Goal: Task Accomplishment & Management: Complete application form

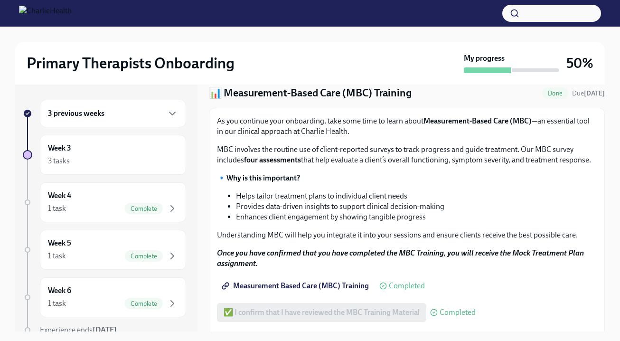
scroll to position [108, 0]
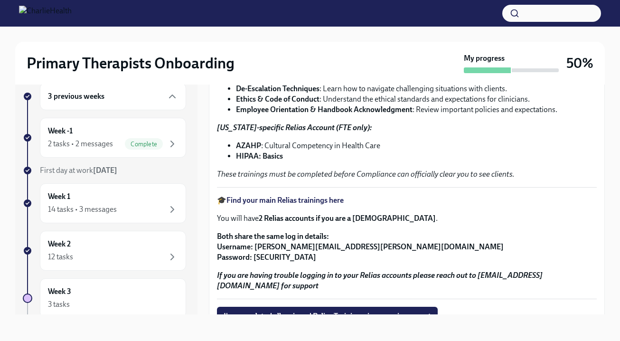
scroll to position [189, 0]
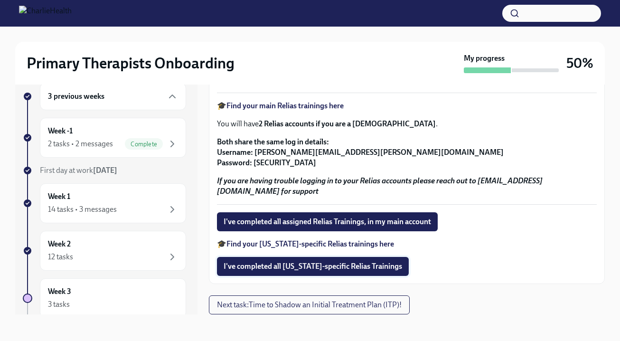
click at [298, 267] on span "I've completed all Arizona-specific Relias Trainings" at bounding box center [313, 266] width 178 height 9
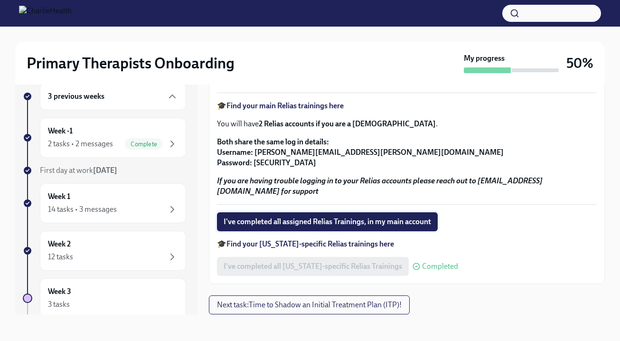
click at [291, 222] on span "I've completed all assigned Relias Trainings, in my main account" at bounding box center [327, 221] width 207 height 9
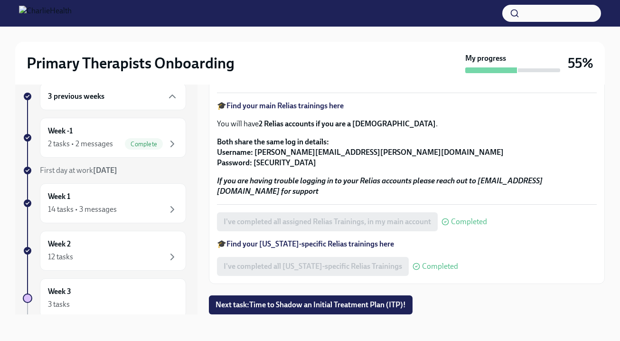
click at [449, 223] on icon at bounding box center [445, 222] width 8 height 8
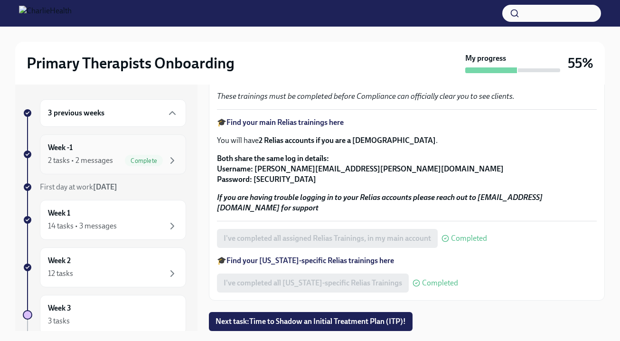
scroll to position [0, 0]
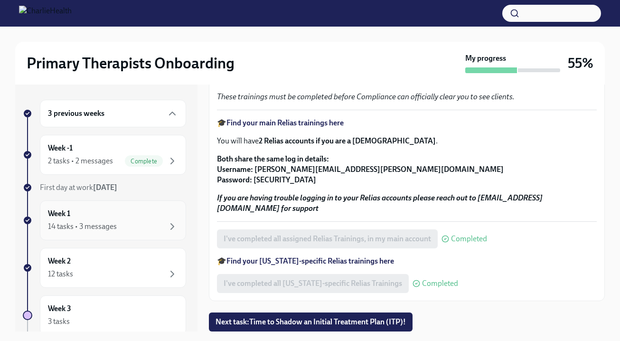
click at [151, 232] on div "14 tasks • 3 messages" at bounding box center [113, 226] width 130 height 11
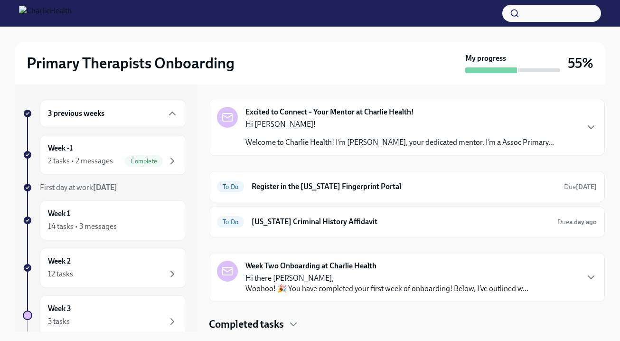
click at [98, 114] on h6 "3 previous weeks" at bounding box center [76, 113] width 56 height 10
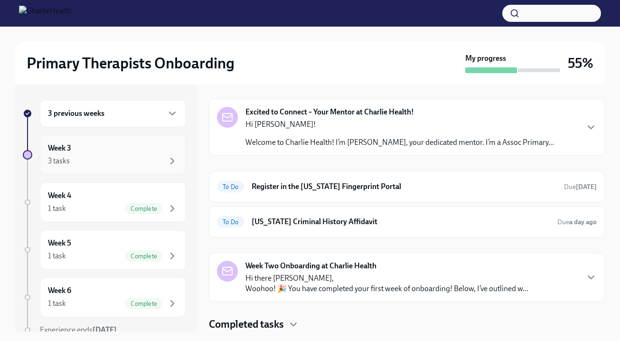
click at [76, 155] on div "3 tasks" at bounding box center [113, 160] width 130 height 11
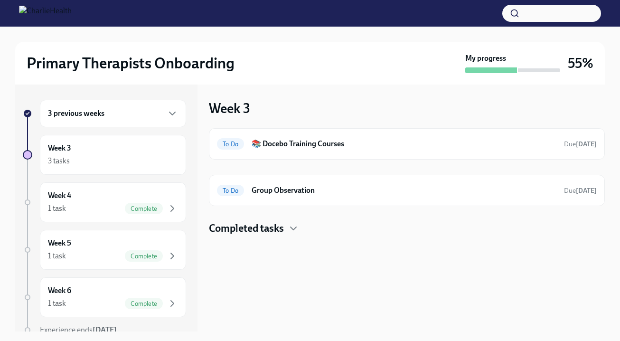
click at [117, 115] on div "3 previous weeks" at bounding box center [113, 113] width 130 height 11
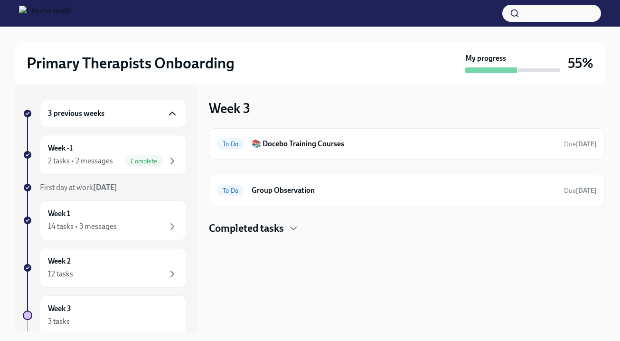
click at [167, 113] on icon "button" at bounding box center [172, 113] width 11 height 11
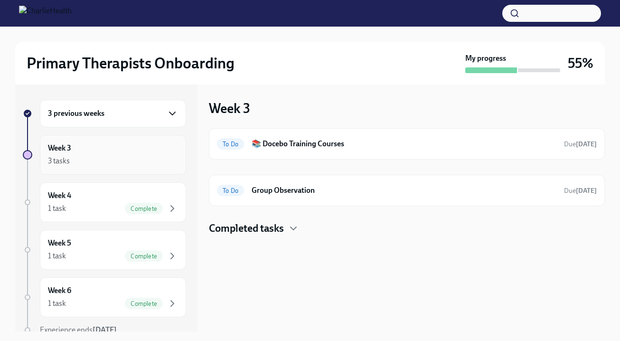
click at [128, 151] on div "Week 3 3 tasks" at bounding box center [113, 155] width 130 height 24
click at [188, 253] on div "3 previous weeks Week 3 3 tasks Week 4 1 task Complete Week 5 1 task Complete W…" at bounding box center [106, 207] width 182 height 247
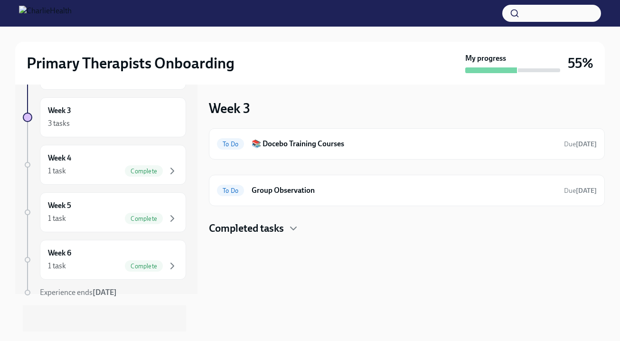
scroll to position [42, 0]
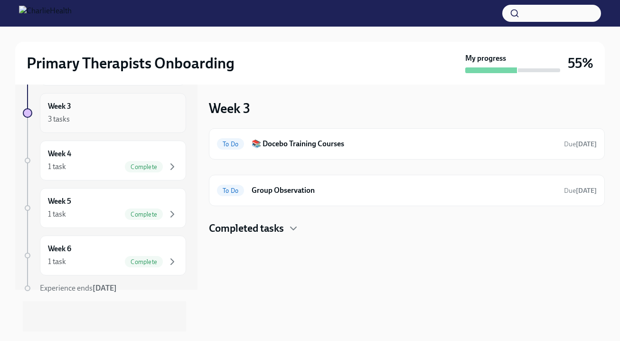
click at [66, 120] on div "3 tasks" at bounding box center [59, 119] width 22 height 10
click at [523, 14] on button "button" at bounding box center [551, 13] width 99 height 17
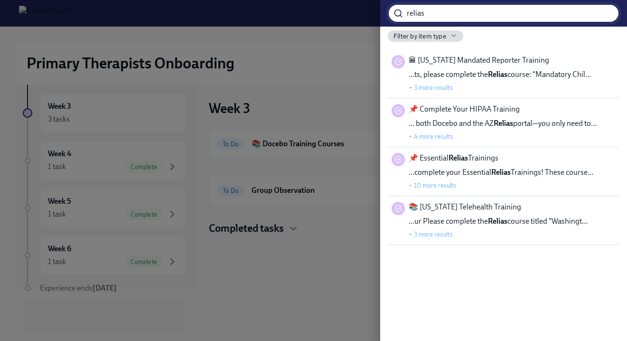
type input "relias"
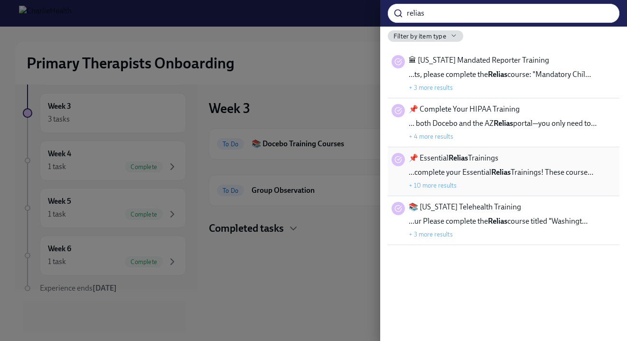
click at [437, 160] on span "📌 Essential Relias Trainings" at bounding box center [454, 158] width 90 height 10
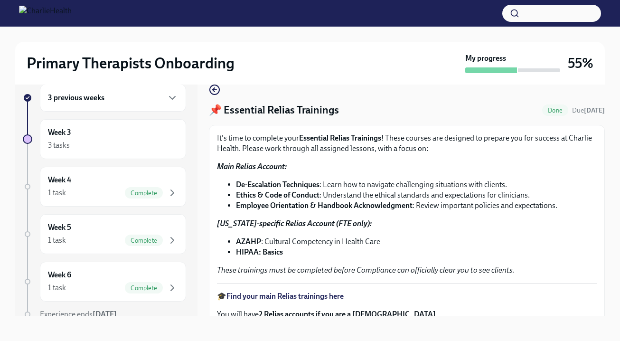
scroll to position [17, 0]
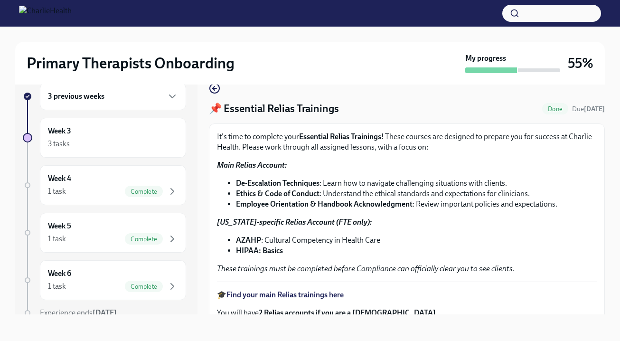
click at [284, 294] on strong "Find your main Relias trainings here" at bounding box center [284, 294] width 117 height 9
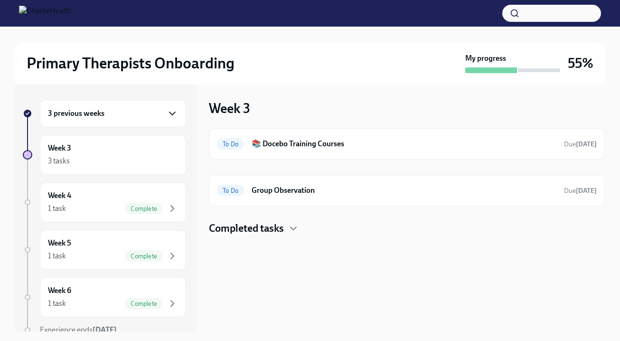
click at [167, 111] on icon "button" at bounding box center [172, 113] width 11 height 11
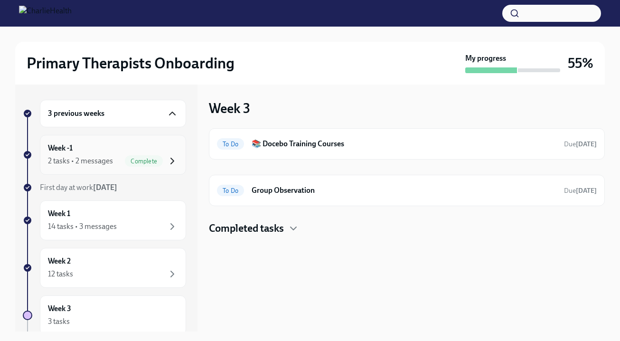
click at [167, 158] on icon "button" at bounding box center [172, 160] width 11 height 11
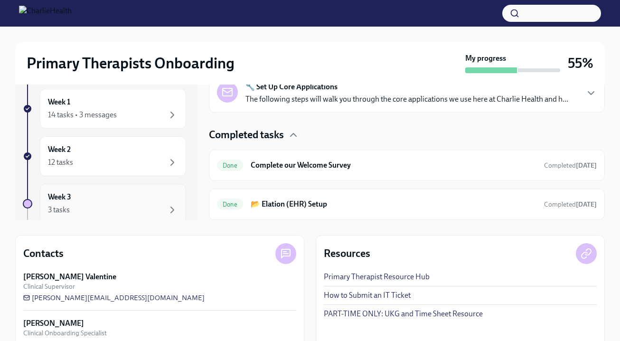
scroll to position [95, 0]
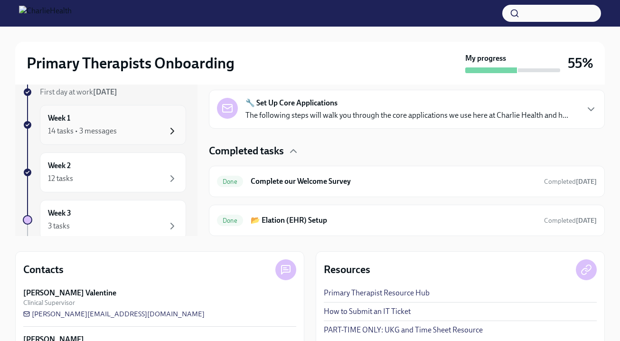
click at [167, 132] on icon "button" at bounding box center [172, 130] width 11 height 11
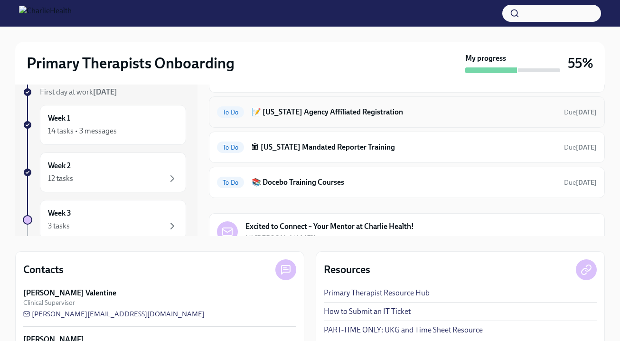
click at [312, 114] on h6 "📝 [US_STATE] Agency Affiliated Registration" at bounding box center [404, 112] width 305 height 10
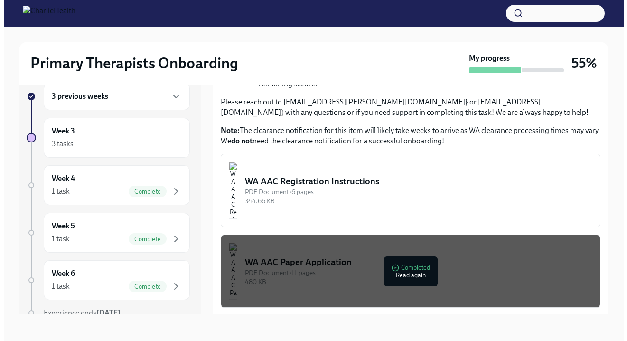
scroll to position [473, 0]
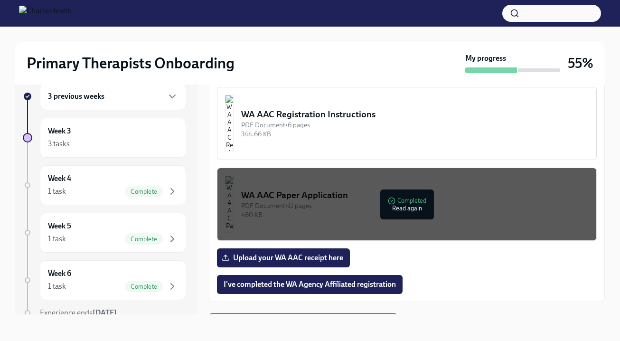
click at [400, 208] on div "PDF Document • 11 pages" at bounding box center [414, 205] width 347 height 9
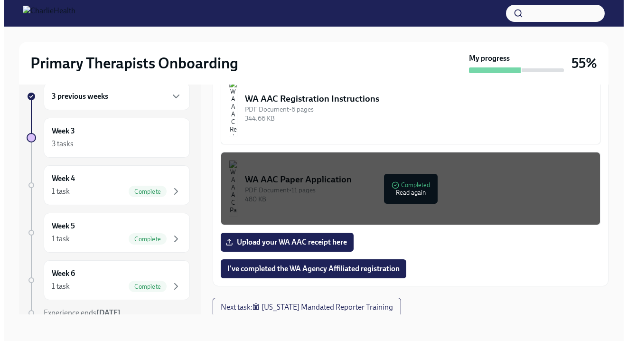
scroll to position [491, 0]
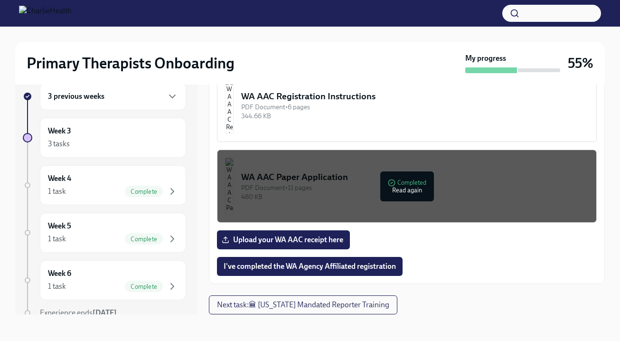
click at [234, 117] on img "button" at bounding box center [229, 105] width 9 height 57
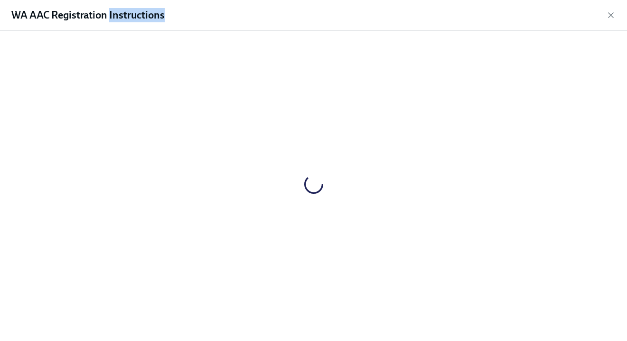
click at [267, 117] on div at bounding box center [313, 183] width 597 height 291
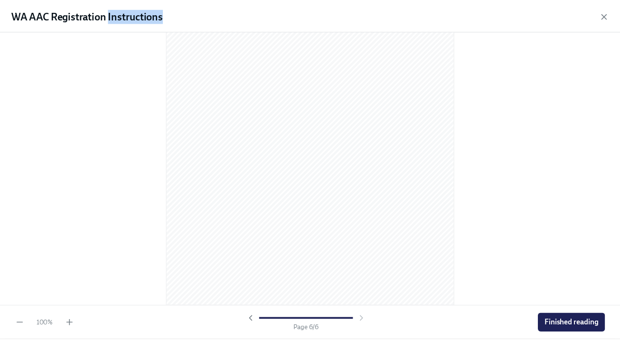
scroll to position [2039, 0]
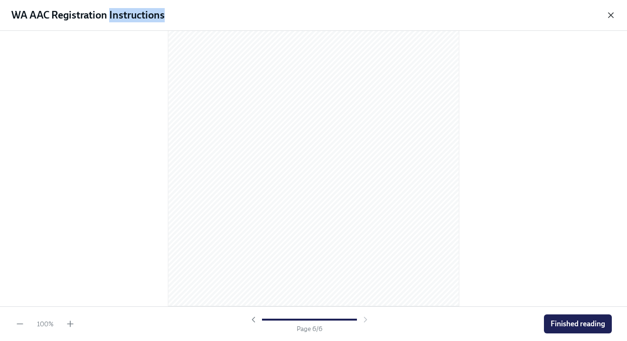
click at [612, 12] on icon "button" at bounding box center [610, 14] width 9 height 9
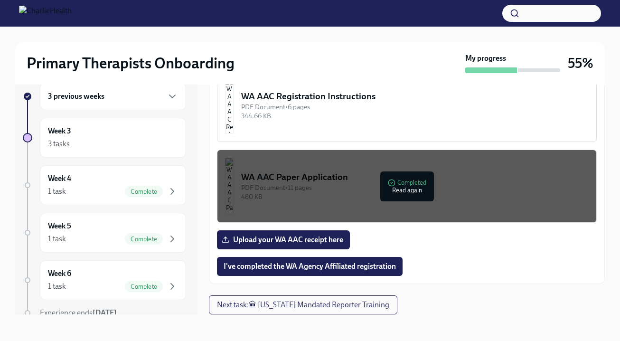
click at [464, 263] on div "I've completed the WA Agency Affiliated registration" at bounding box center [407, 266] width 380 height 19
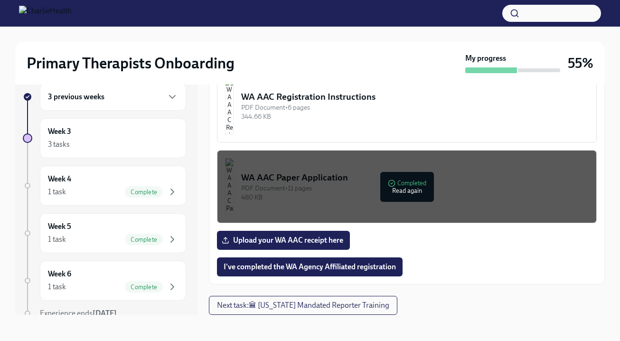
scroll to position [17, 0]
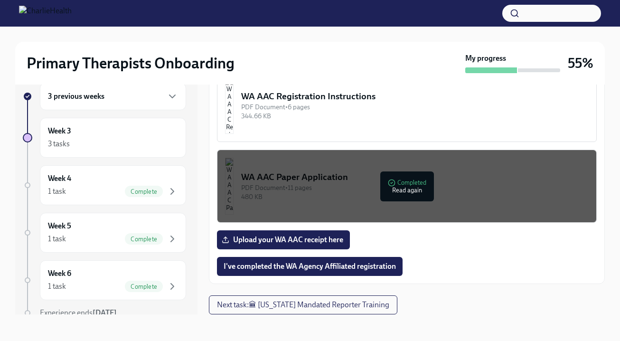
click at [85, 100] on h6 "3 previous weeks" at bounding box center [76, 96] width 56 height 10
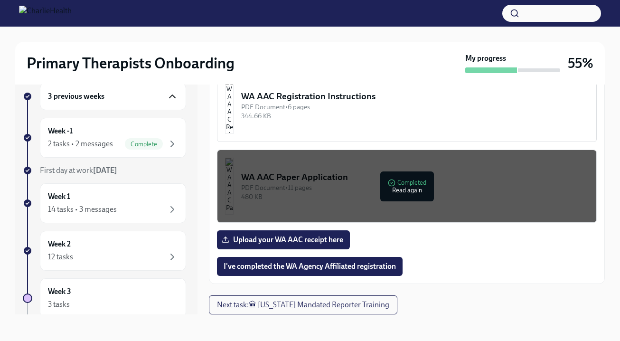
click at [169, 94] on icon "button" at bounding box center [172, 96] width 11 height 11
